Goal: Task Accomplishment & Management: Manage account settings

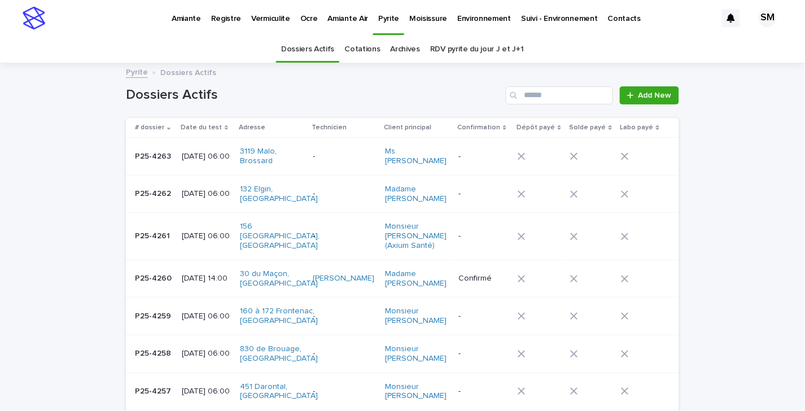
click at [276, 19] on p "Vermiculite" at bounding box center [270, 12] width 39 height 24
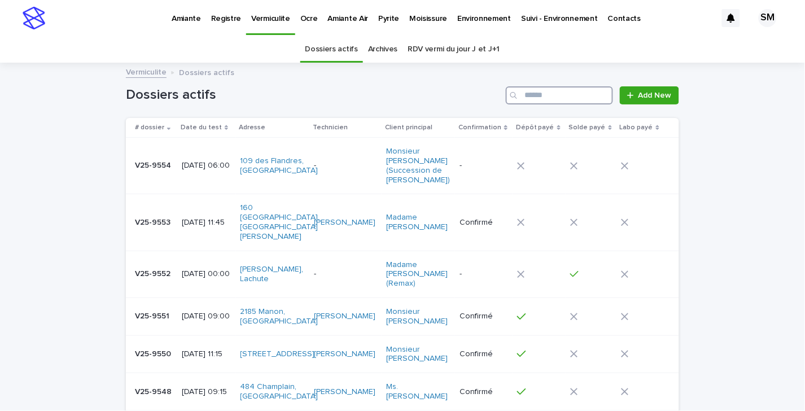
click at [558, 97] on input "Search" at bounding box center [559, 95] width 107 height 18
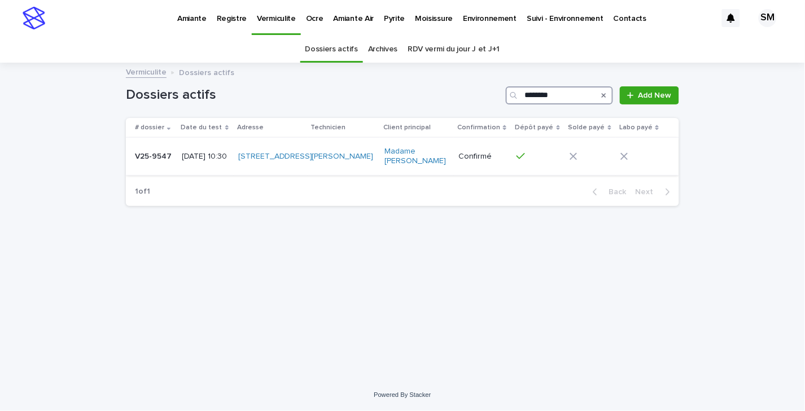
type input "********"
click at [146, 166] on div "V25-9547 V25-9547" at bounding box center [154, 156] width 38 height 19
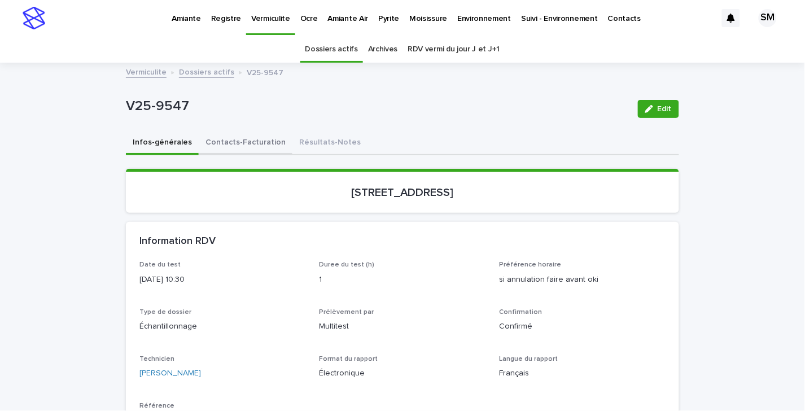
click at [225, 139] on button "Contacts-Facturation" at bounding box center [246, 144] width 94 height 24
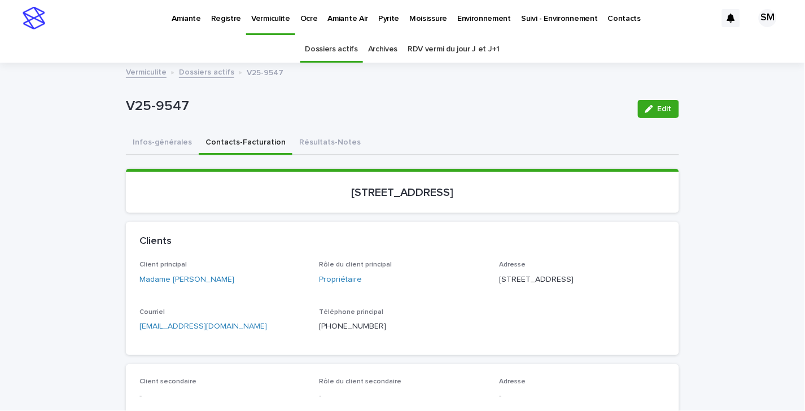
click at [472, 137] on div "Infos-générales Contacts-Facturation Résultats-Notes" at bounding box center [403, 144] width 554 height 24
click at [293, 139] on button "Résultats-Notes" at bounding box center [330, 144] width 75 height 24
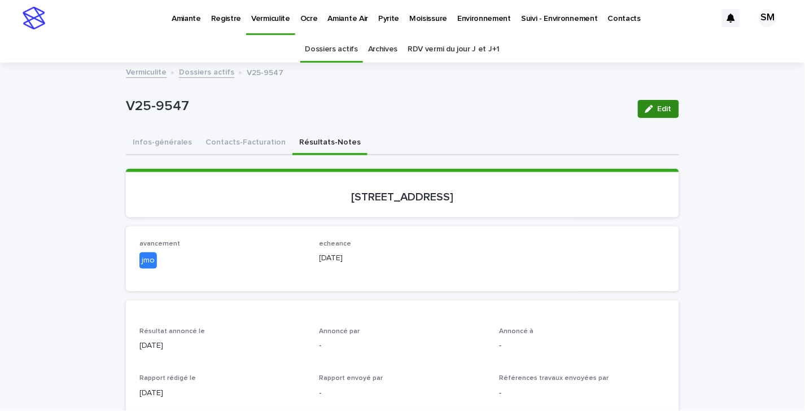
click at [658, 110] on span "Edit" at bounding box center [665, 109] width 14 height 8
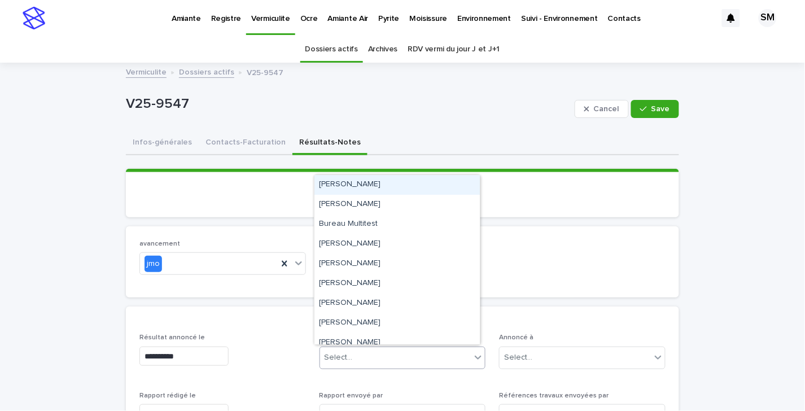
click at [369, 356] on div "Select..." at bounding box center [395, 358] width 151 height 19
type input "**"
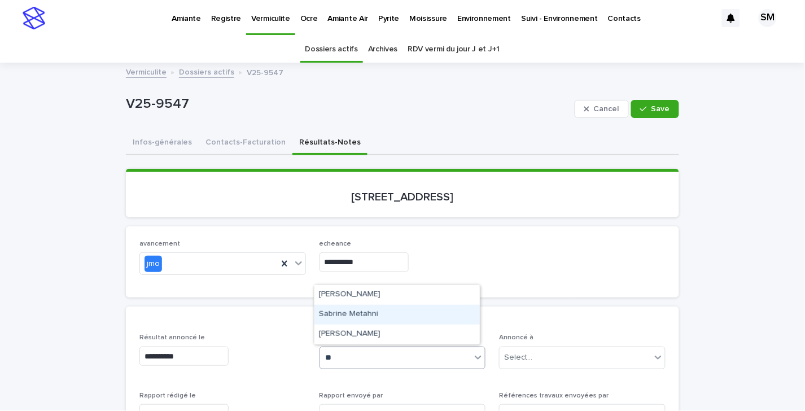
click at [367, 314] on div "Sabrine Metahni" at bounding box center [398, 315] width 166 height 20
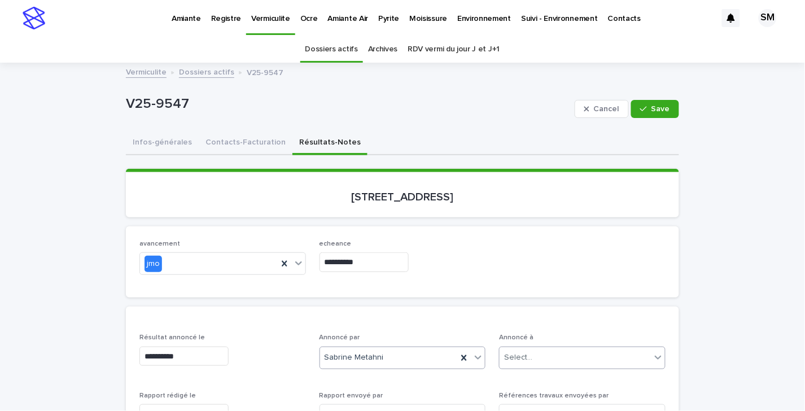
click at [518, 355] on div "Select..." at bounding box center [518, 358] width 28 height 12
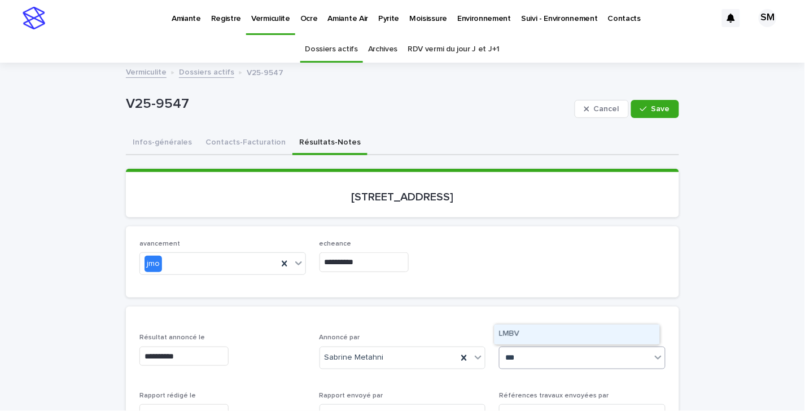
type input "****"
click at [522, 338] on div "LMBV" at bounding box center [578, 335] width 166 height 20
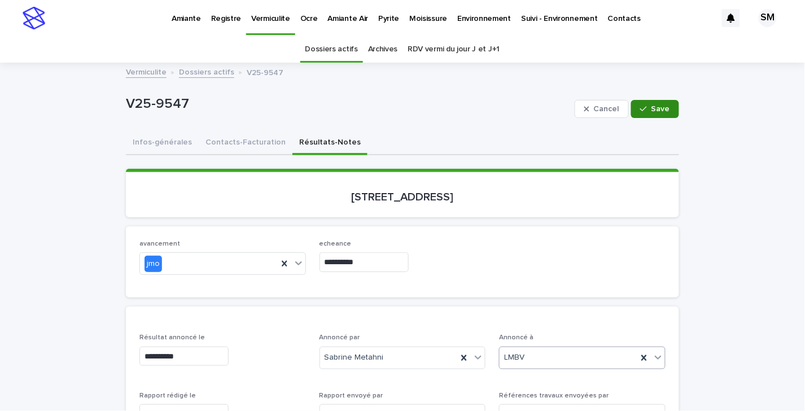
click at [642, 117] on button "Save" at bounding box center [656, 109] width 48 height 18
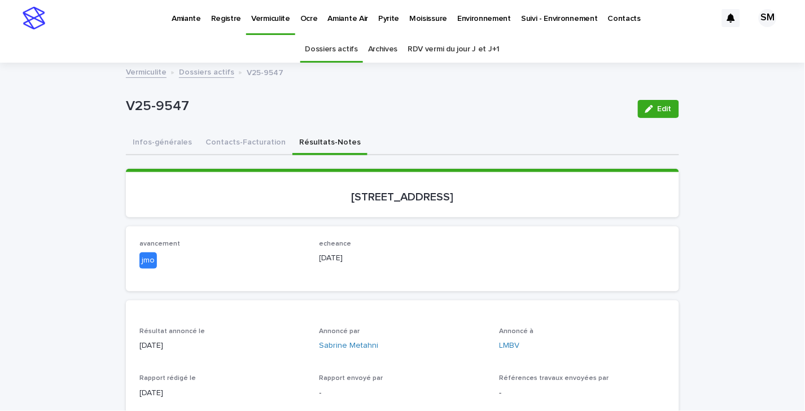
click at [437, 125] on div "V25-9547 Edit" at bounding box center [403, 108] width 554 height 45
